Goal: Information Seeking & Learning: Learn about a topic

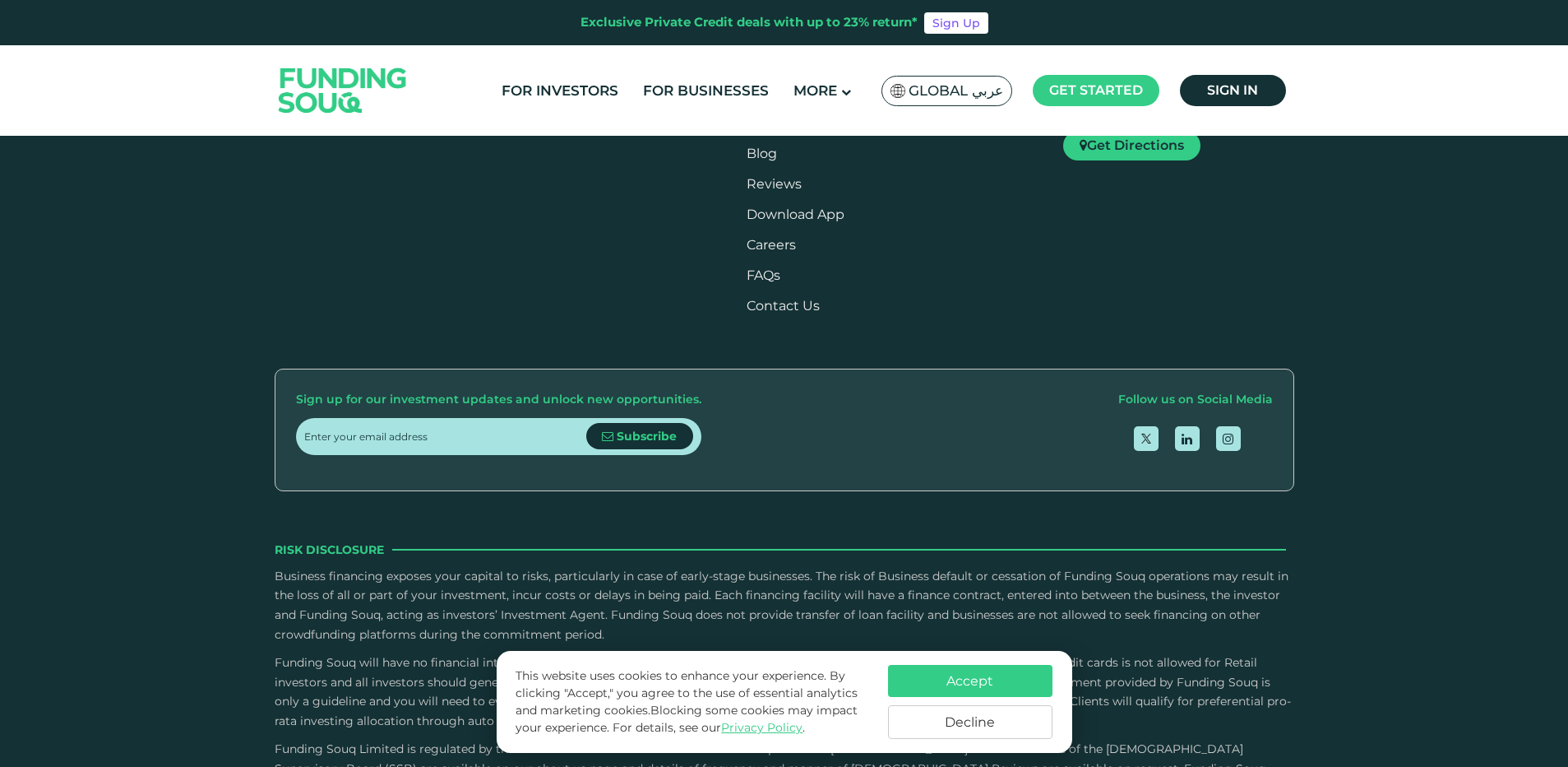
scroll to position [2220, 0]
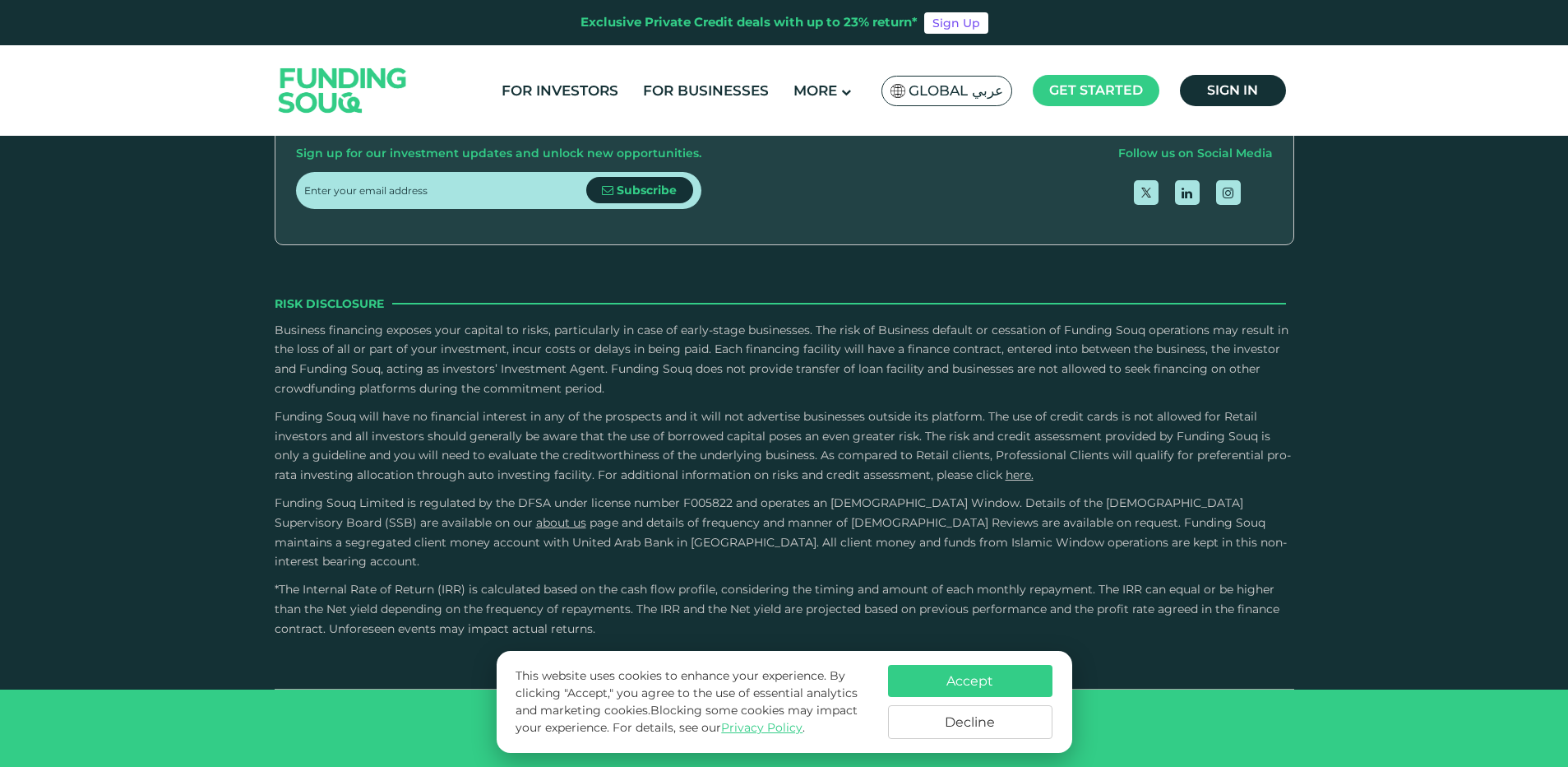
scroll to position [3125, 0]
radio input "true"
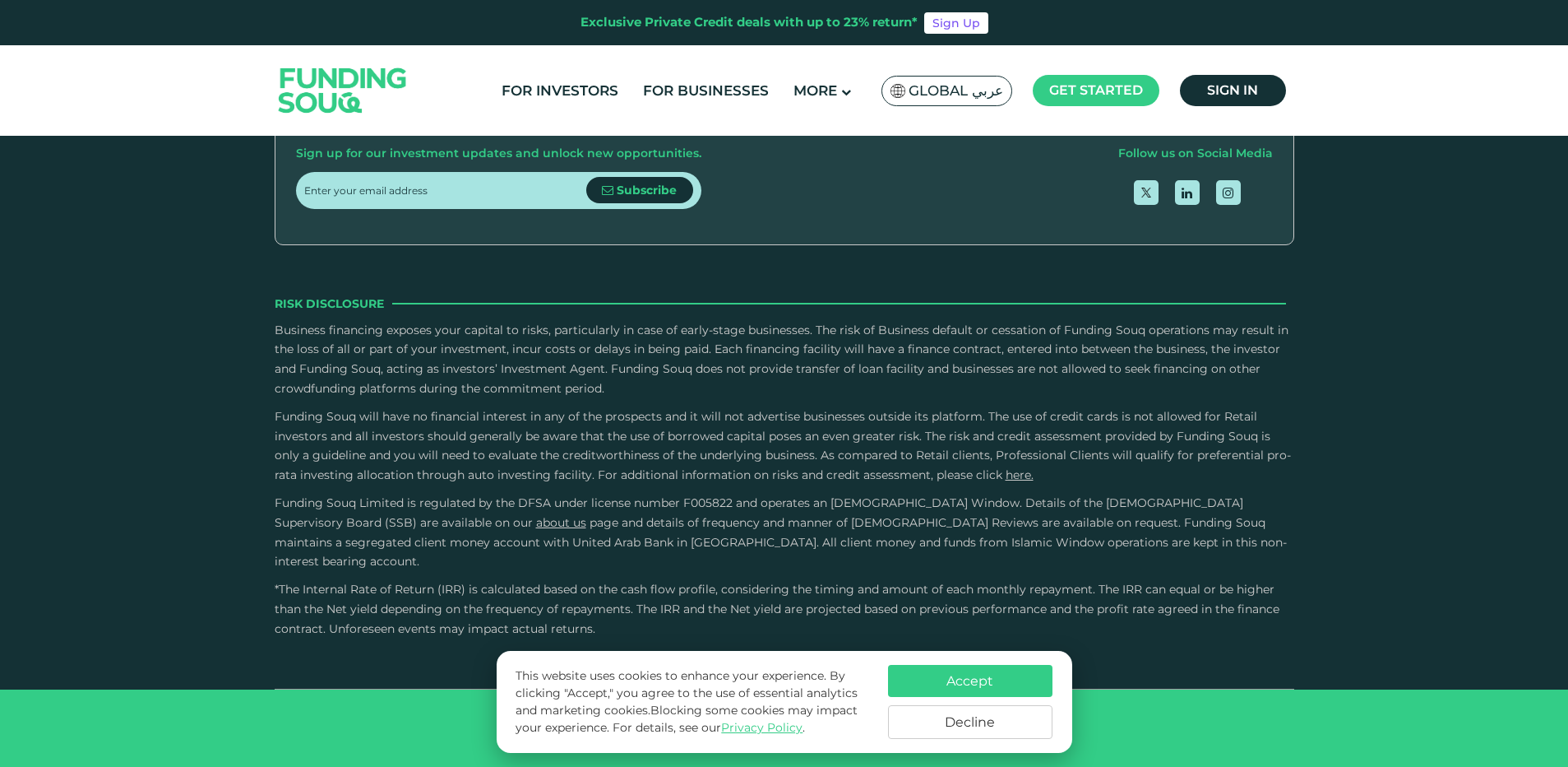
radio input "true"
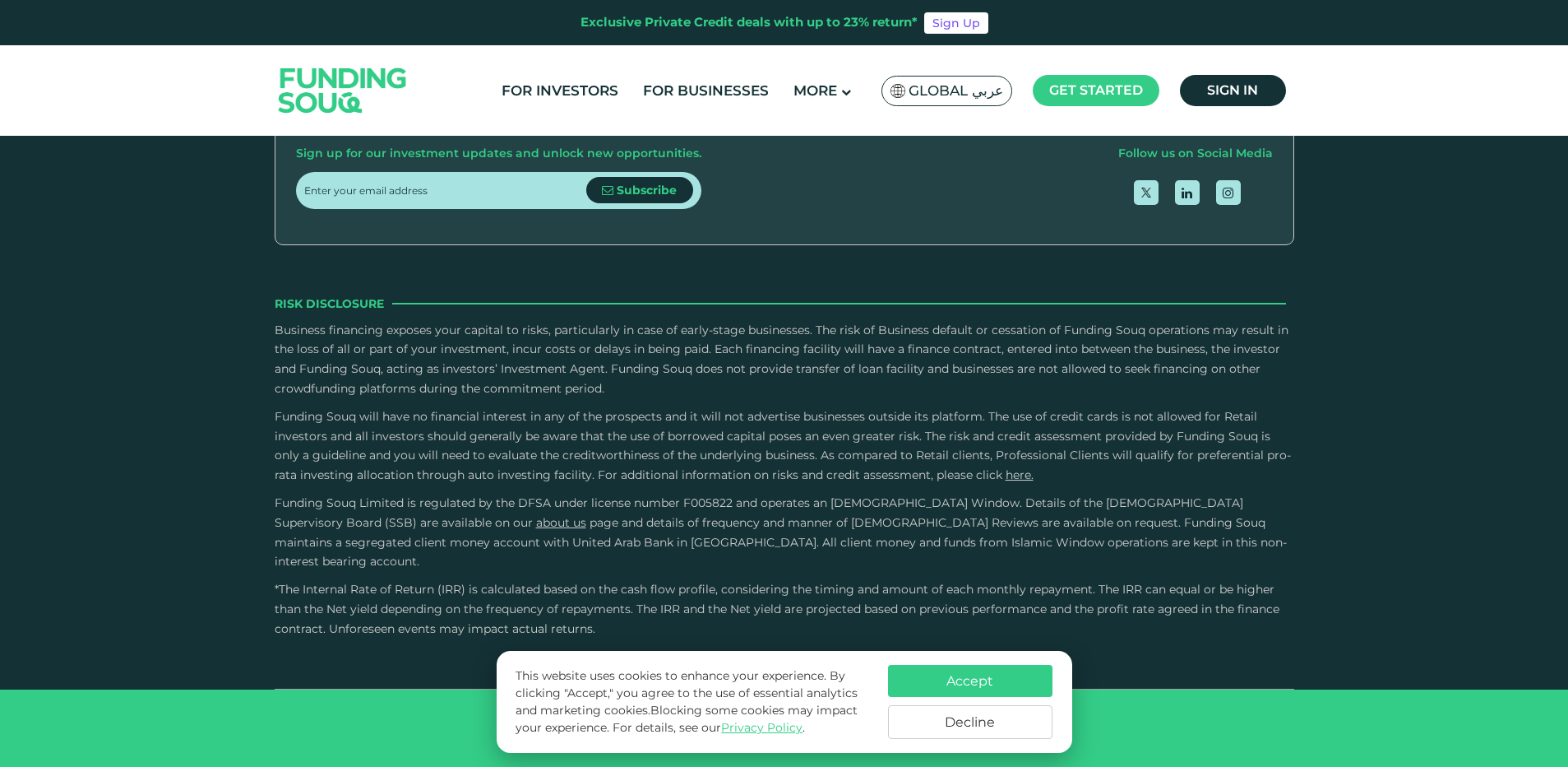
radio input "true"
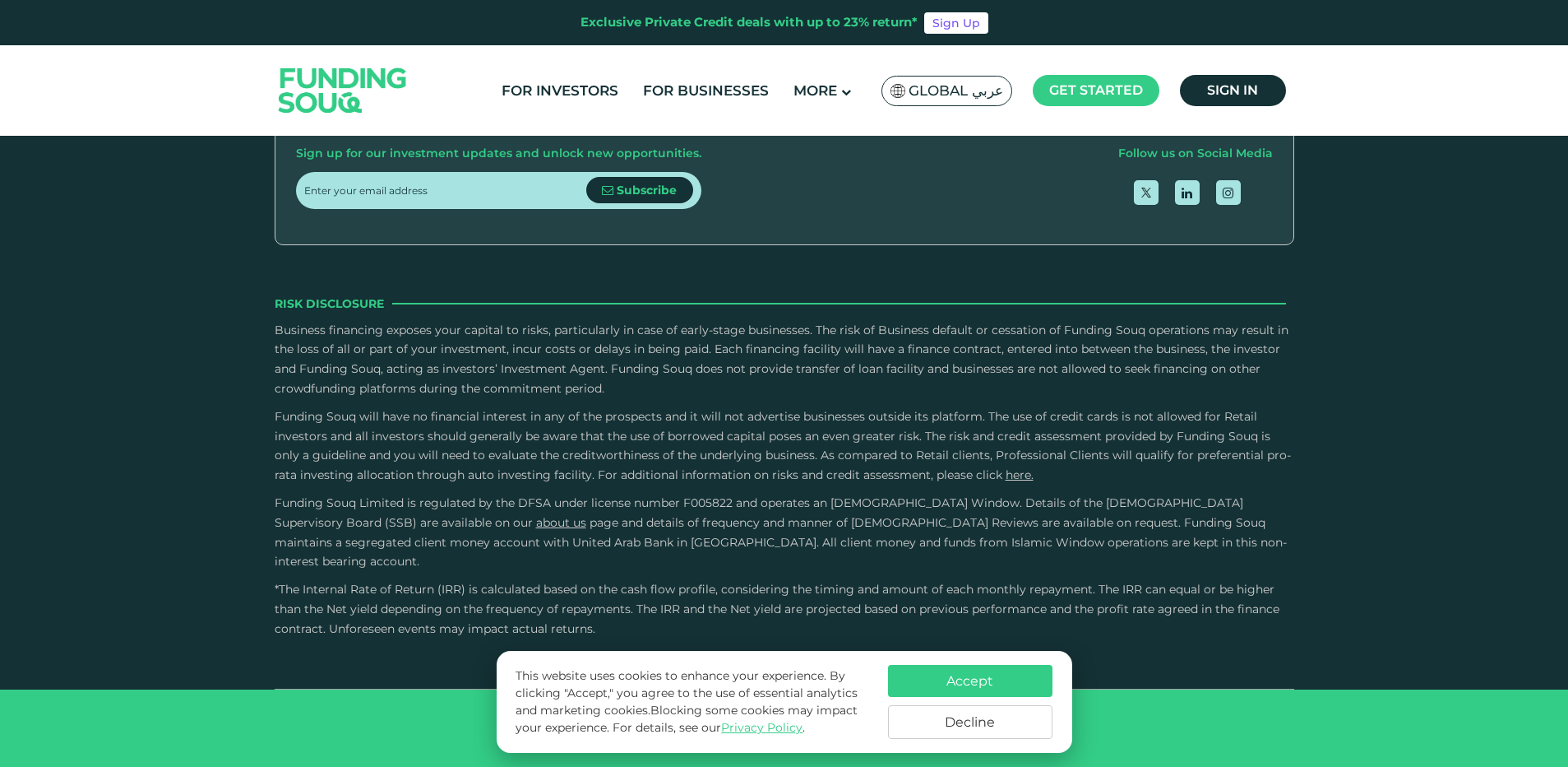
radio input "true"
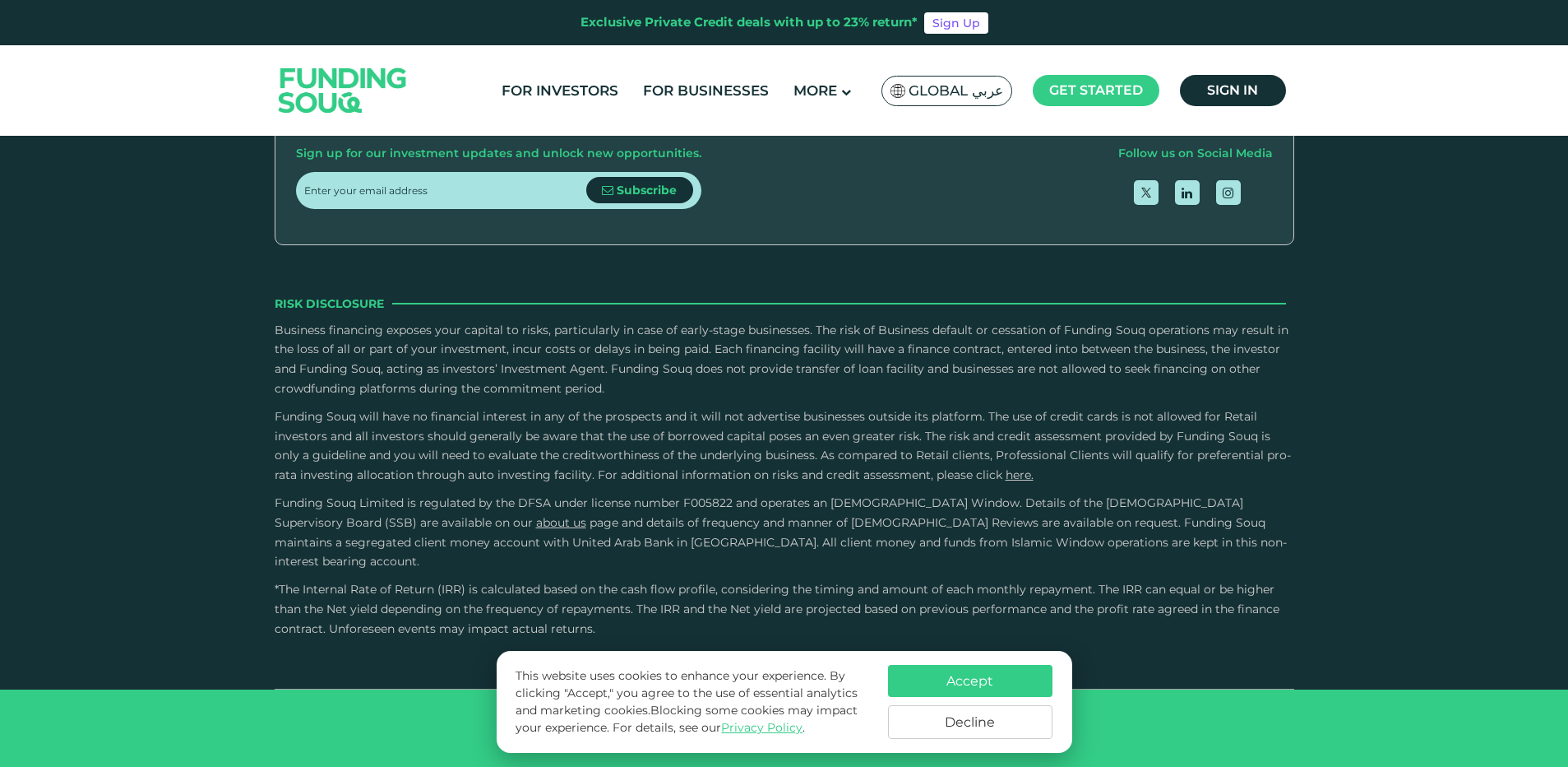
scroll to position [3701, 0]
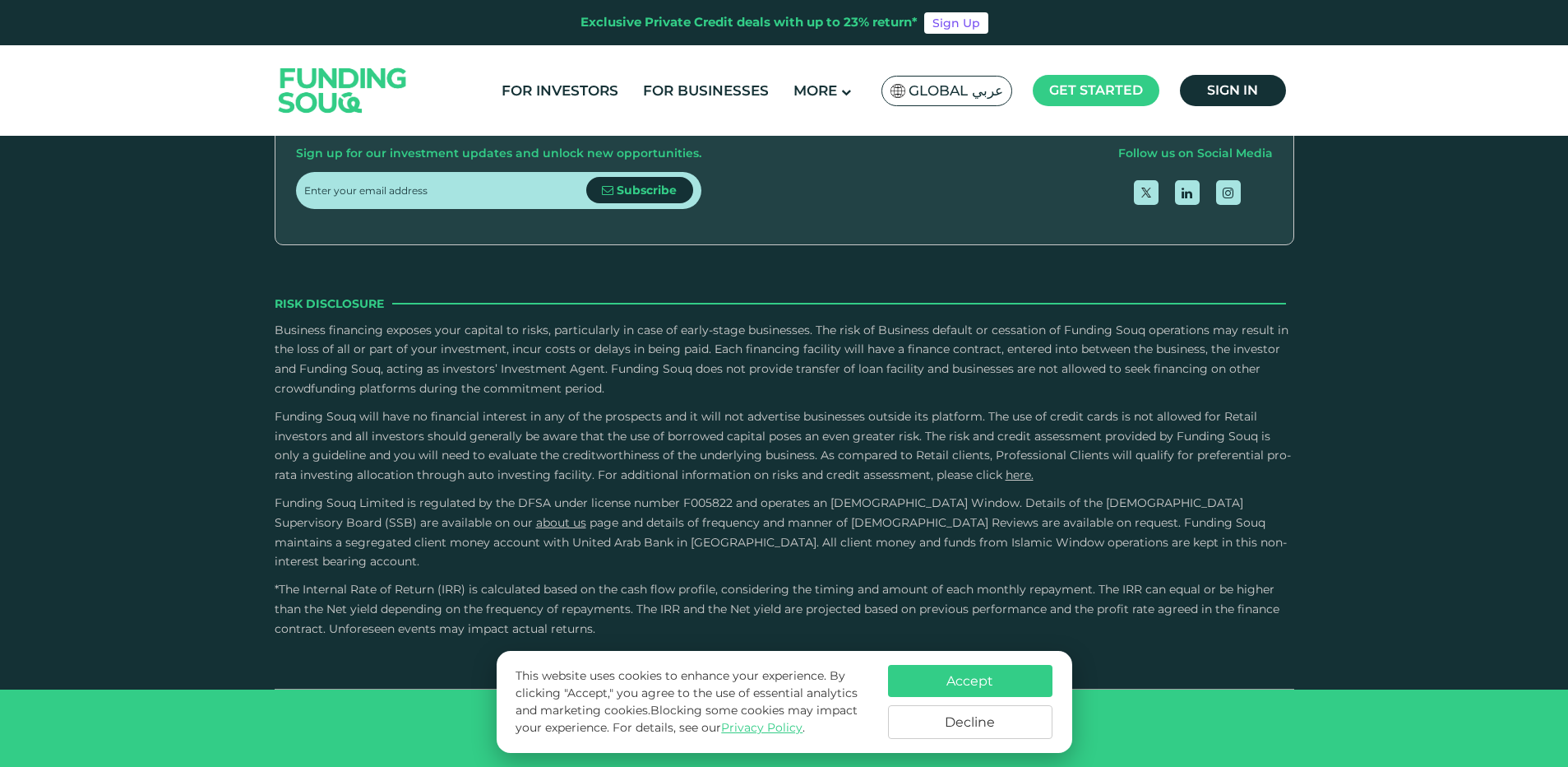
click at [942, 677] on button "Accept" at bounding box center [970, 680] width 164 height 32
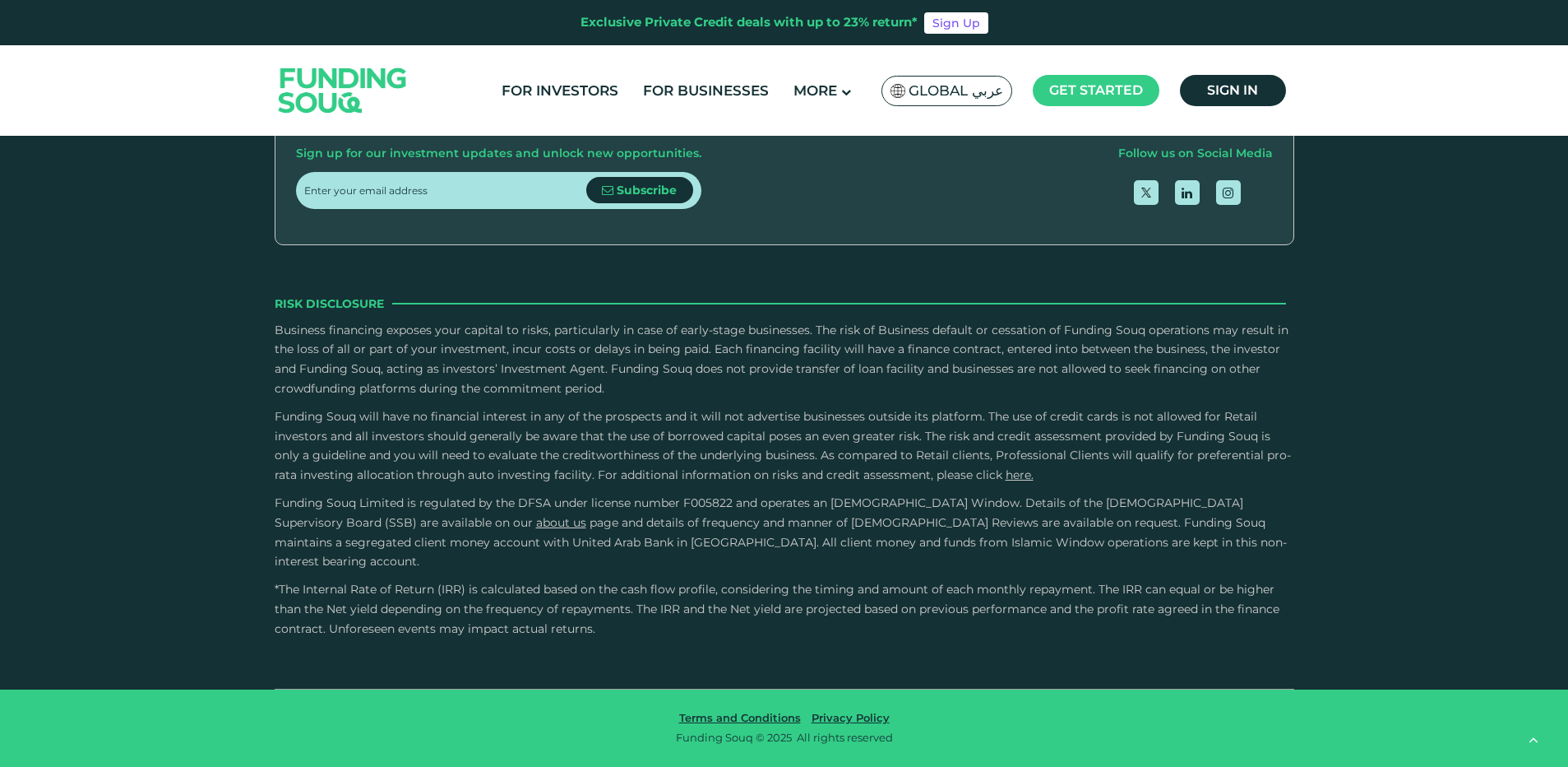
scroll to position [3125, 0]
radio input "true"
drag, startPoint x: 833, startPoint y: 382, endPoint x: 726, endPoint y: 378, distance: 107.1
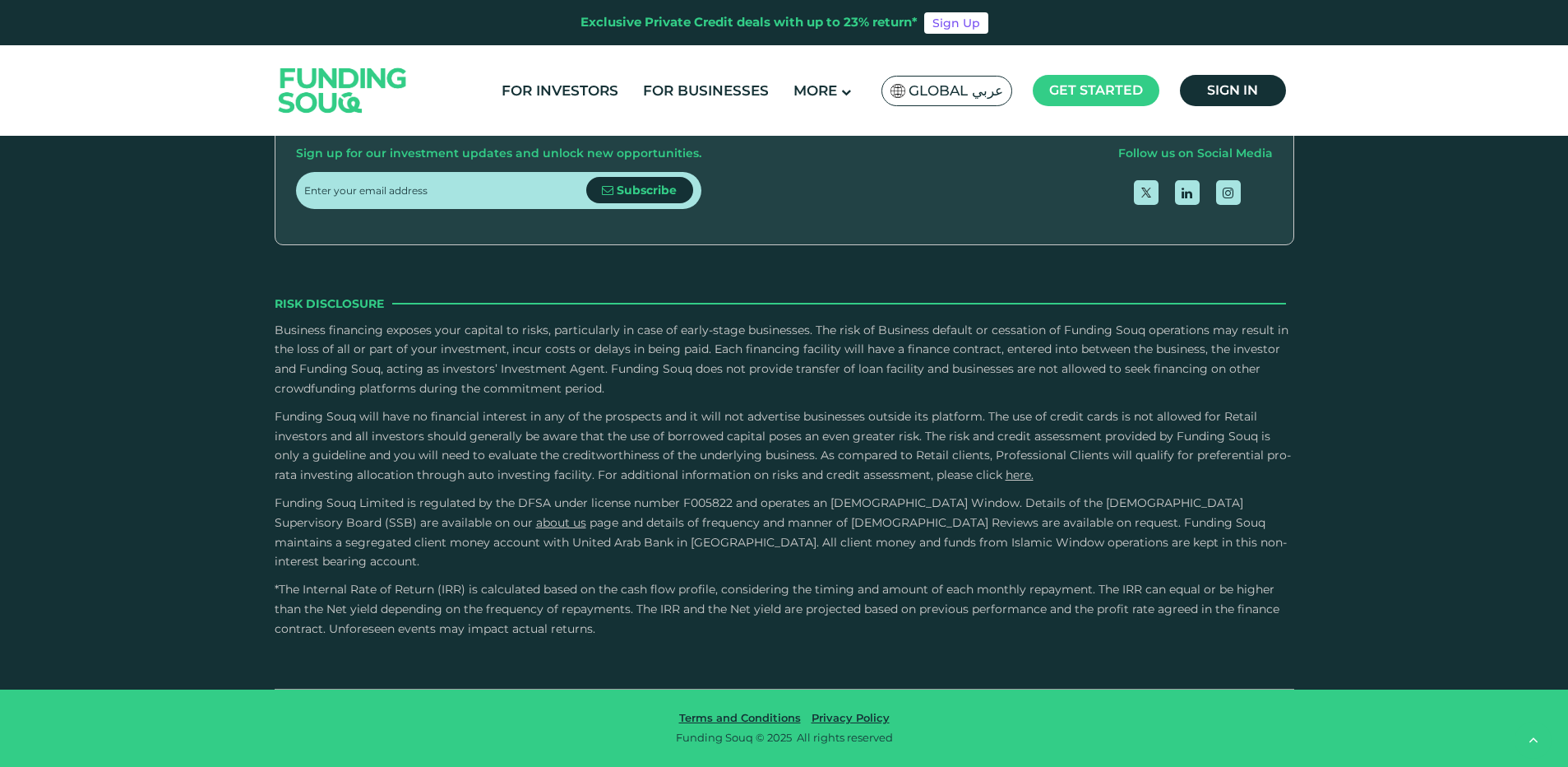
drag, startPoint x: 705, startPoint y: 371, endPoint x: 668, endPoint y: 377, distance: 37.5
type tc-range-slider "1"
drag, startPoint x: 684, startPoint y: 371, endPoint x: 633, endPoint y: 371, distance: 51.0
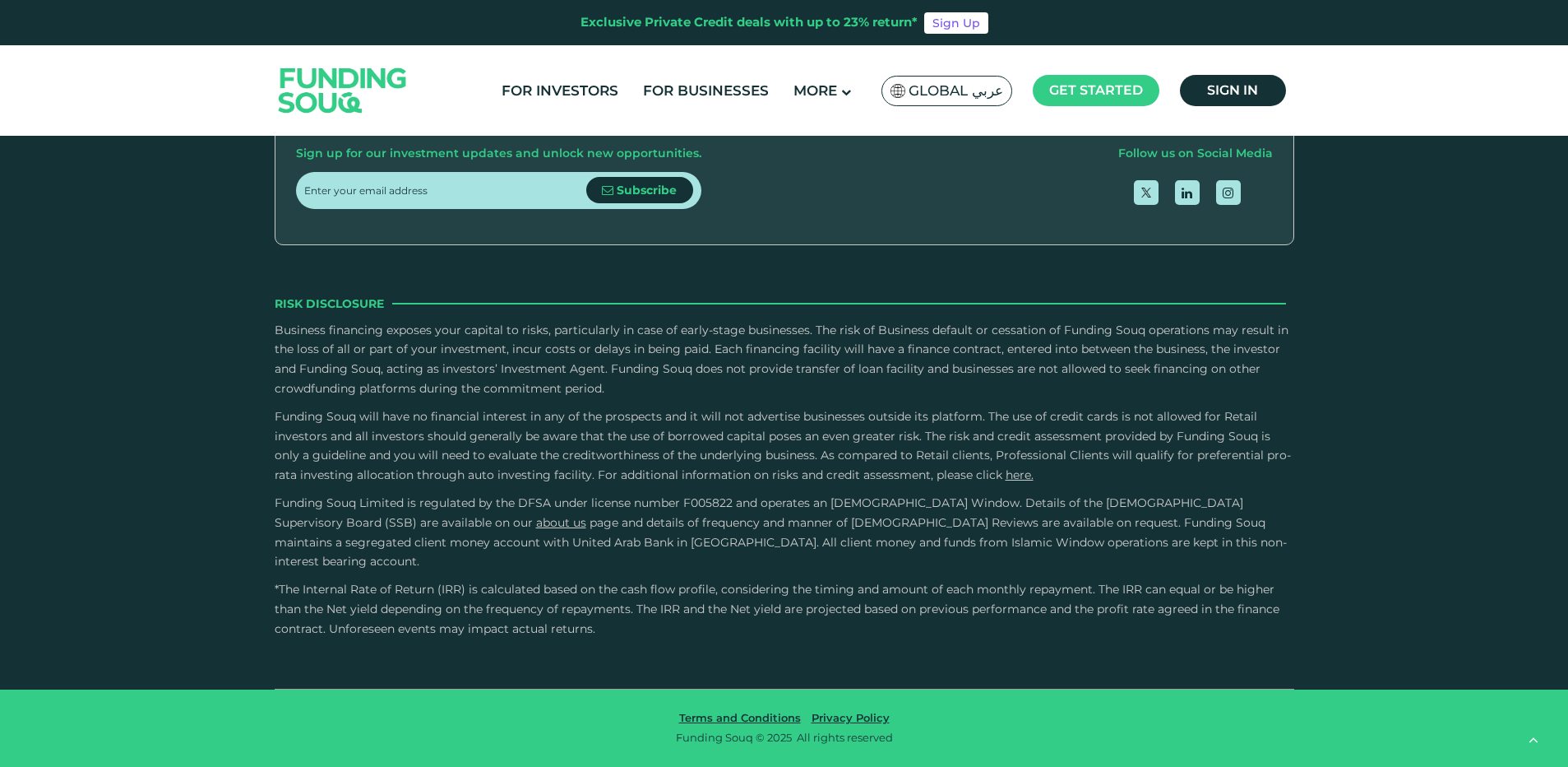
drag, startPoint x: 633, startPoint y: 371, endPoint x: 653, endPoint y: 371, distance: 20.0
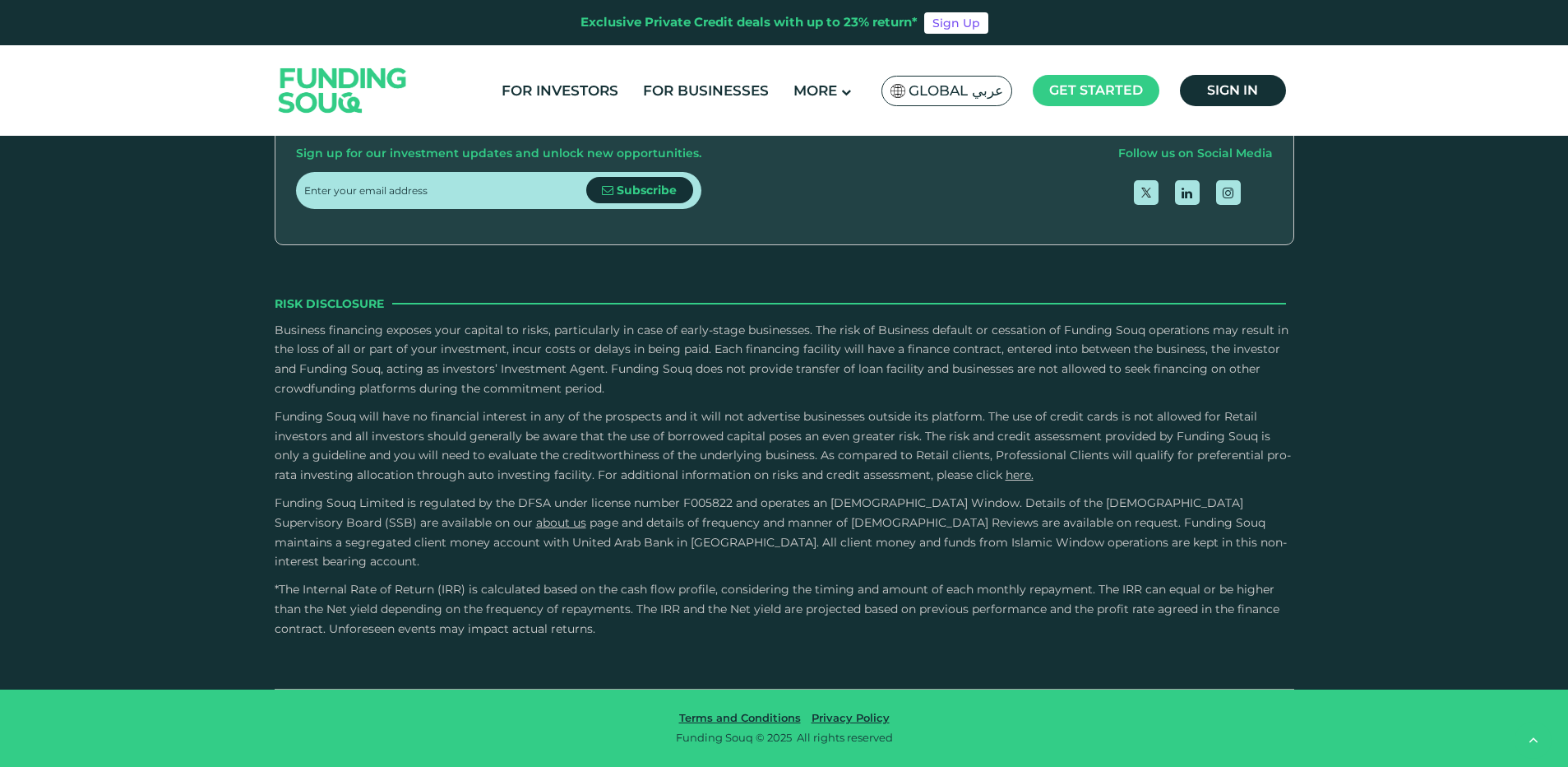
radio input "true"
drag, startPoint x: 356, startPoint y: 371, endPoint x: 600, endPoint y: 371, distance: 244.0
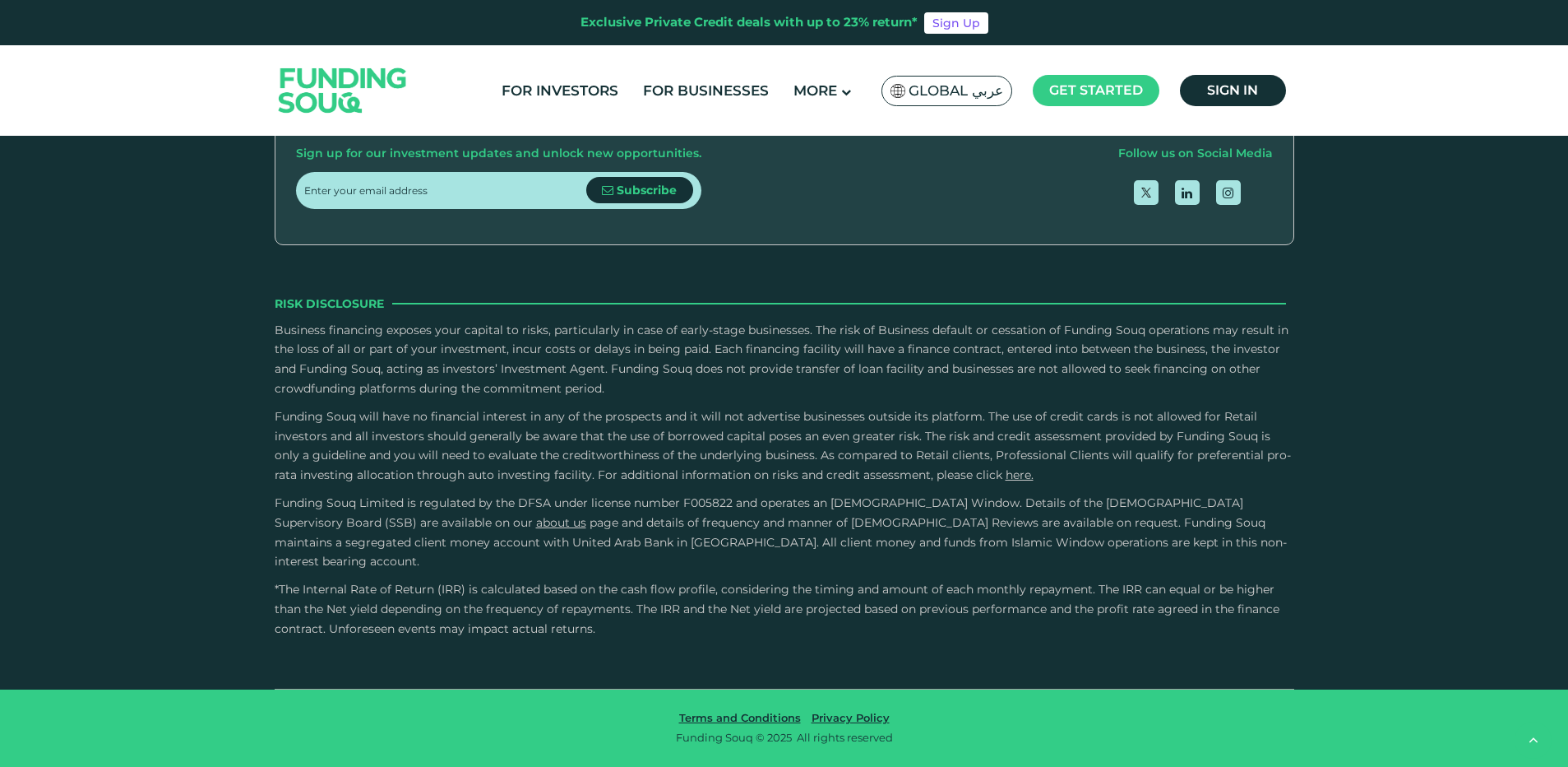
drag, startPoint x: 590, startPoint y: 371, endPoint x: 455, endPoint y: 373, distance: 135.0
type tc-range-slider "1000000"
drag, startPoint x: 454, startPoint y: 372, endPoint x: 617, endPoint y: 378, distance: 163.1
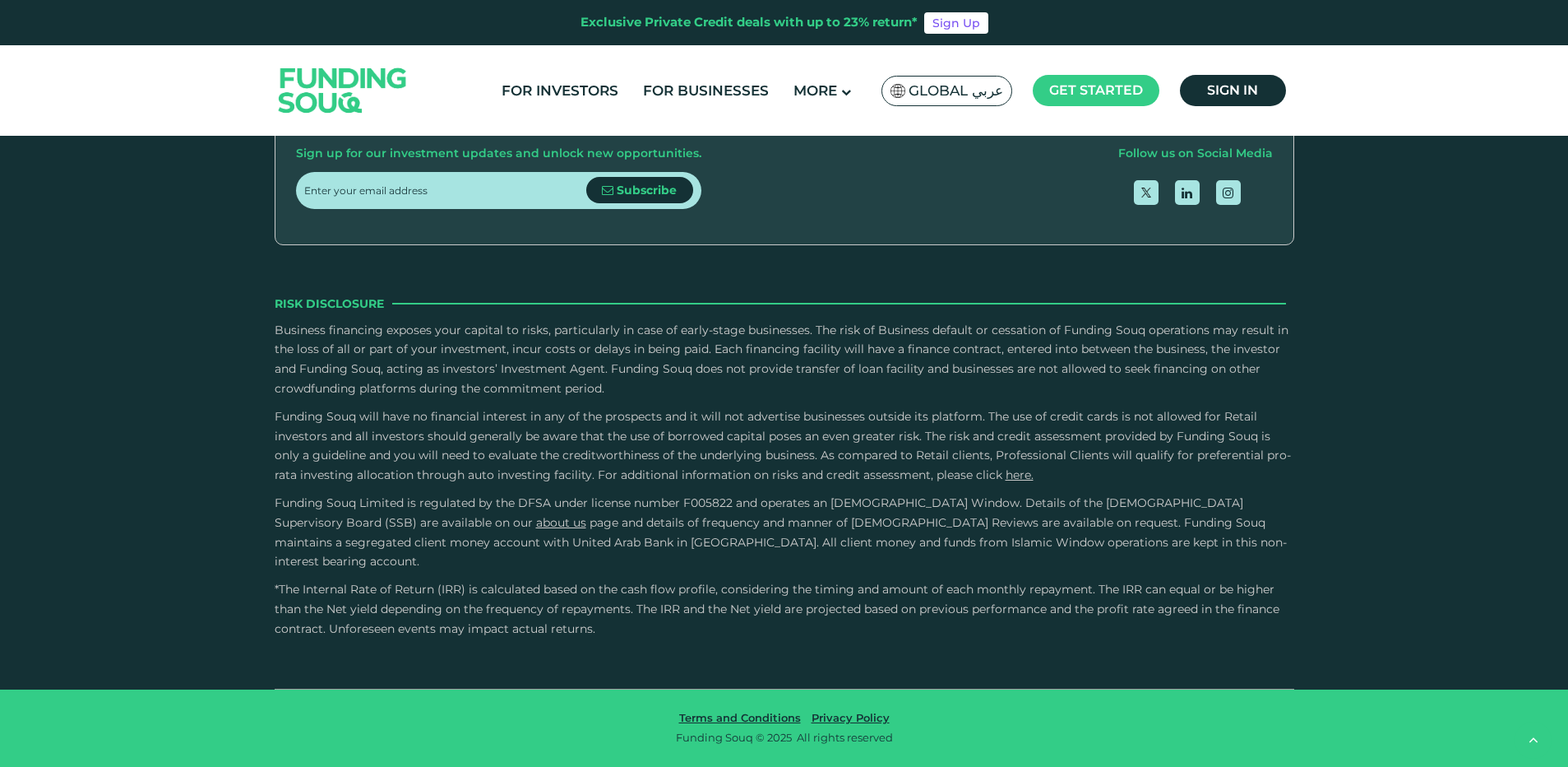
click at [0, 0] on input "Credit History and Risk" at bounding box center [0, 0] width 0 height 0
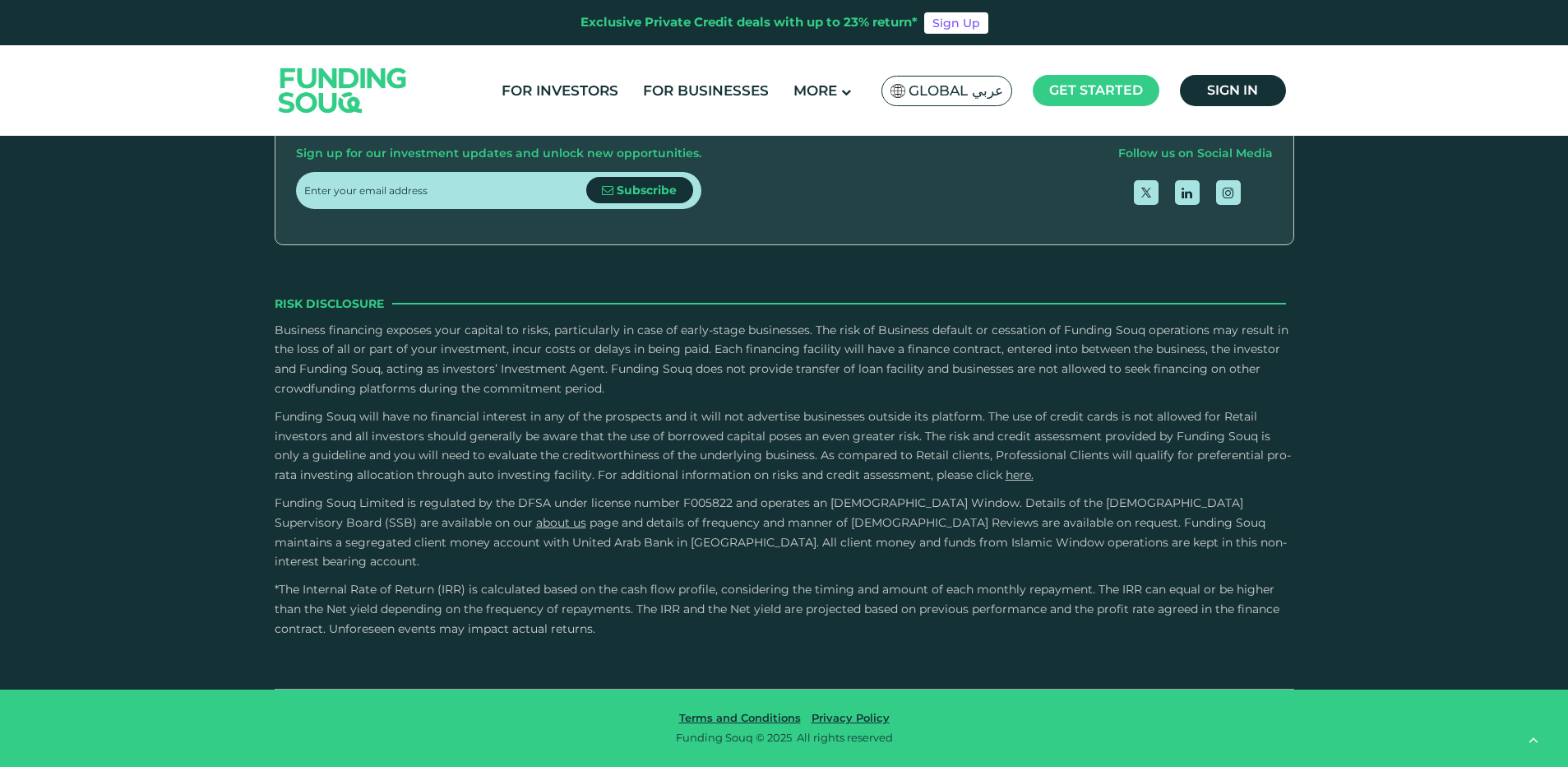
scroll to position [4689, 0]
click at [457, 129] on div "Owner Character and Commitment" at bounding box center [425, 118] width 244 height 22
click at [0, 0] on input "Owner Character and Commitment" at bounding box center [0, 0] width 0 height 0
click at [438, 407] on label "External Sources" at bounding box center [784, 383] width 995 height 49
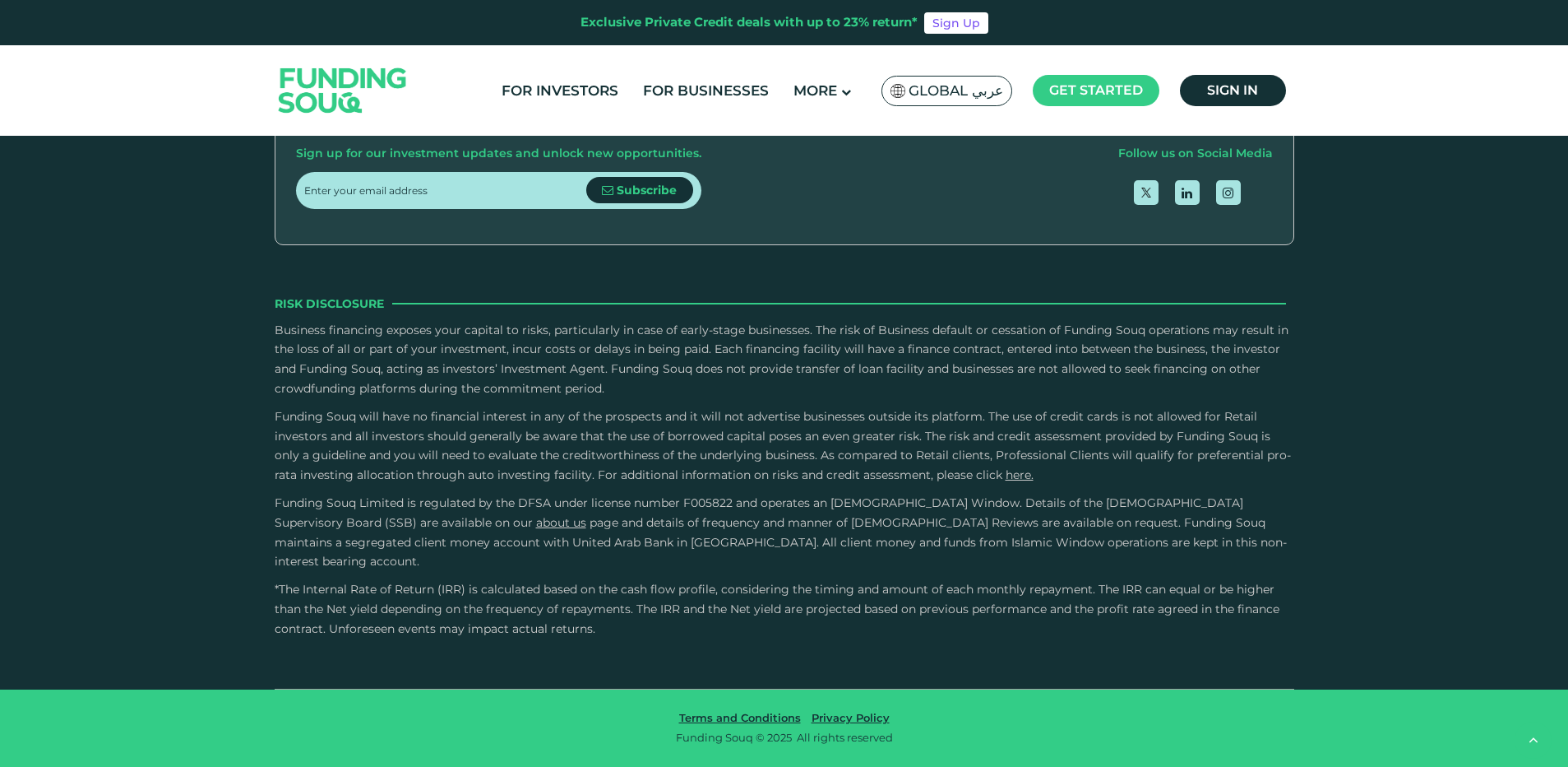
click at [0, 0] on input "External Sources" at bounding box center [0, 0] width 0 height 0
radio input "true"
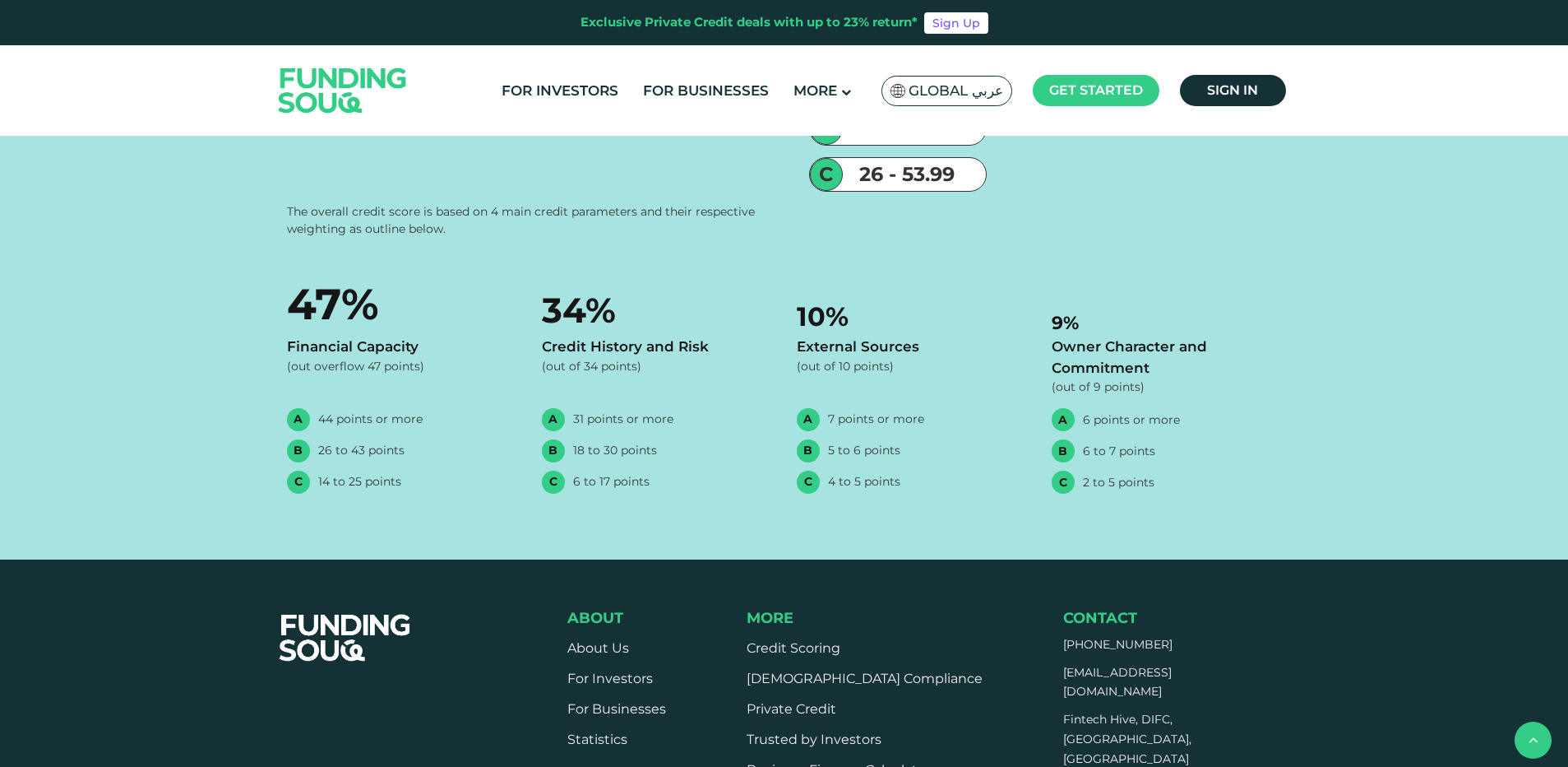
scroll to position [2056, 0]
